Goal: Task Accomplishment & Management: Complete application form

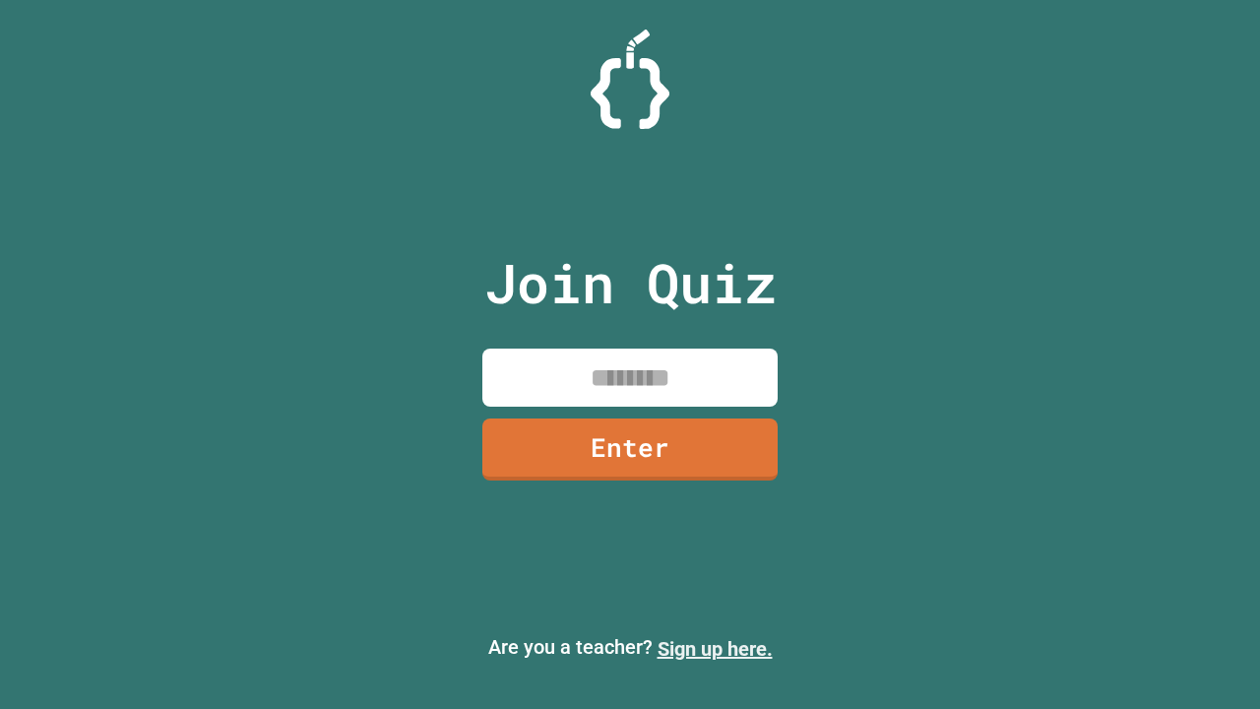
click at [714, 649] on link "Sign up here." at bounding box center [714, 649] width 115 height 24
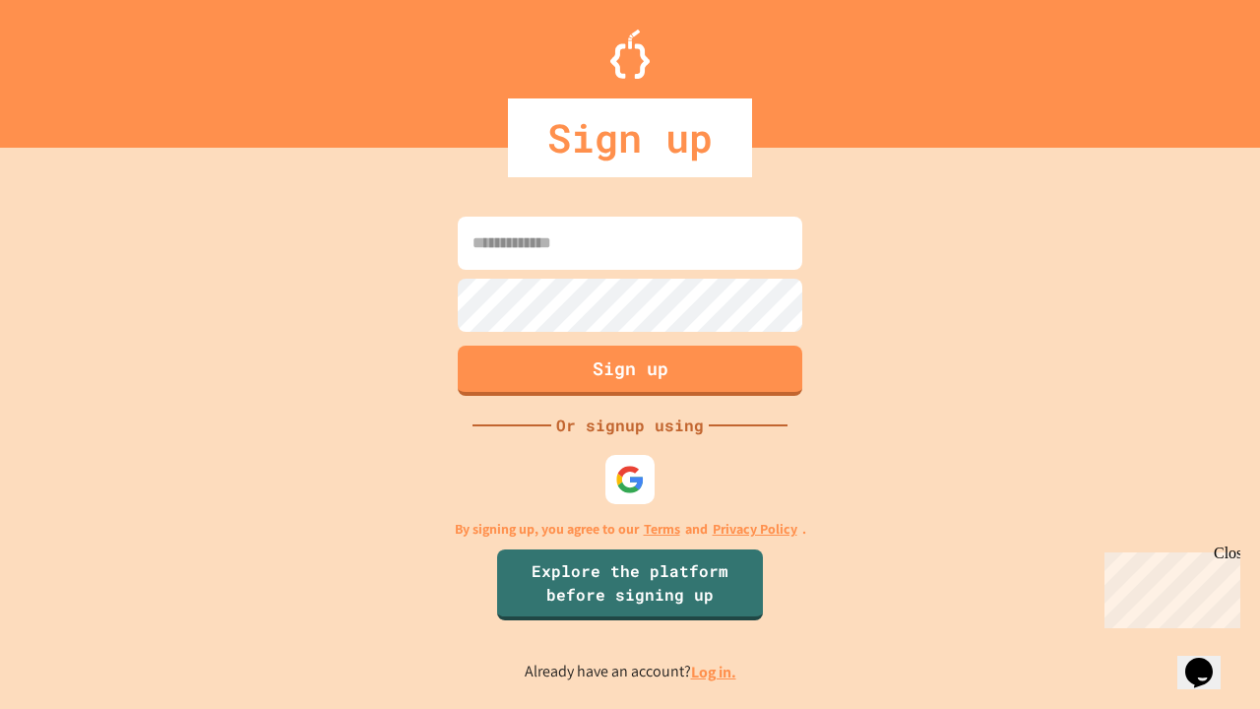
click at [714, 671] on link "Log in." at bounding box center [713, 671] width 45 height 21
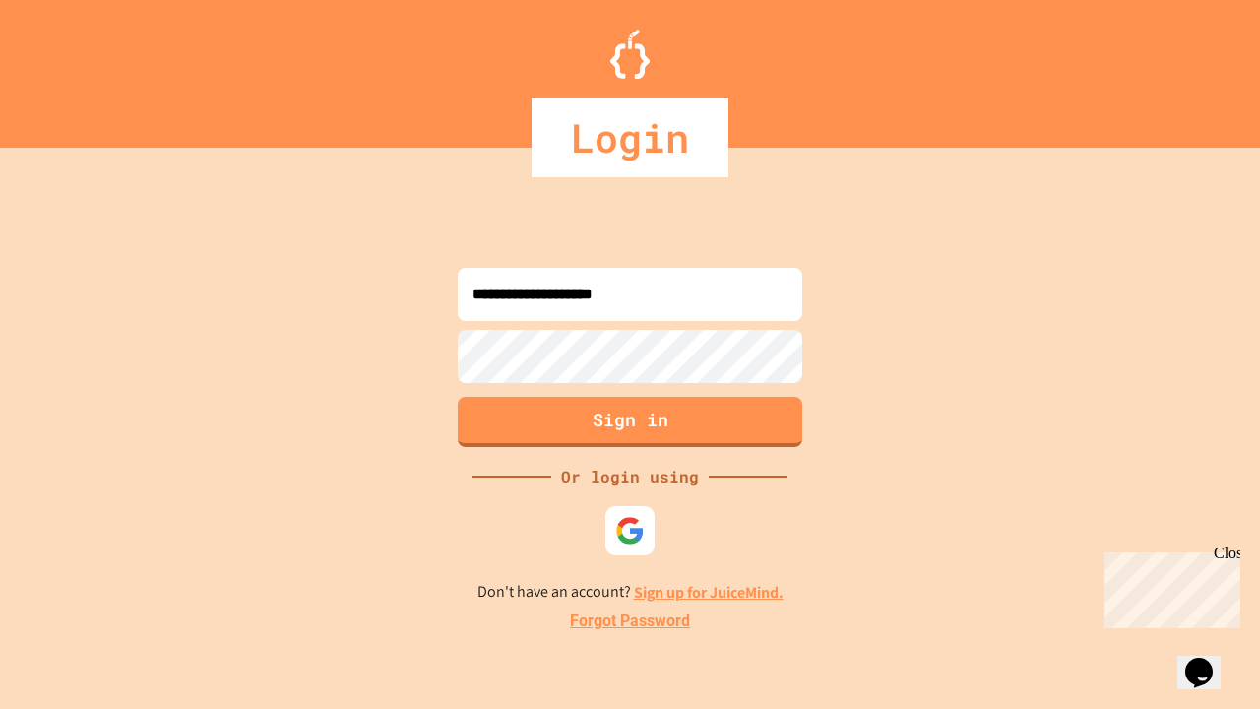
type input "**********"
